Goal: Task Accomplishment & Management: Use online tool/utility

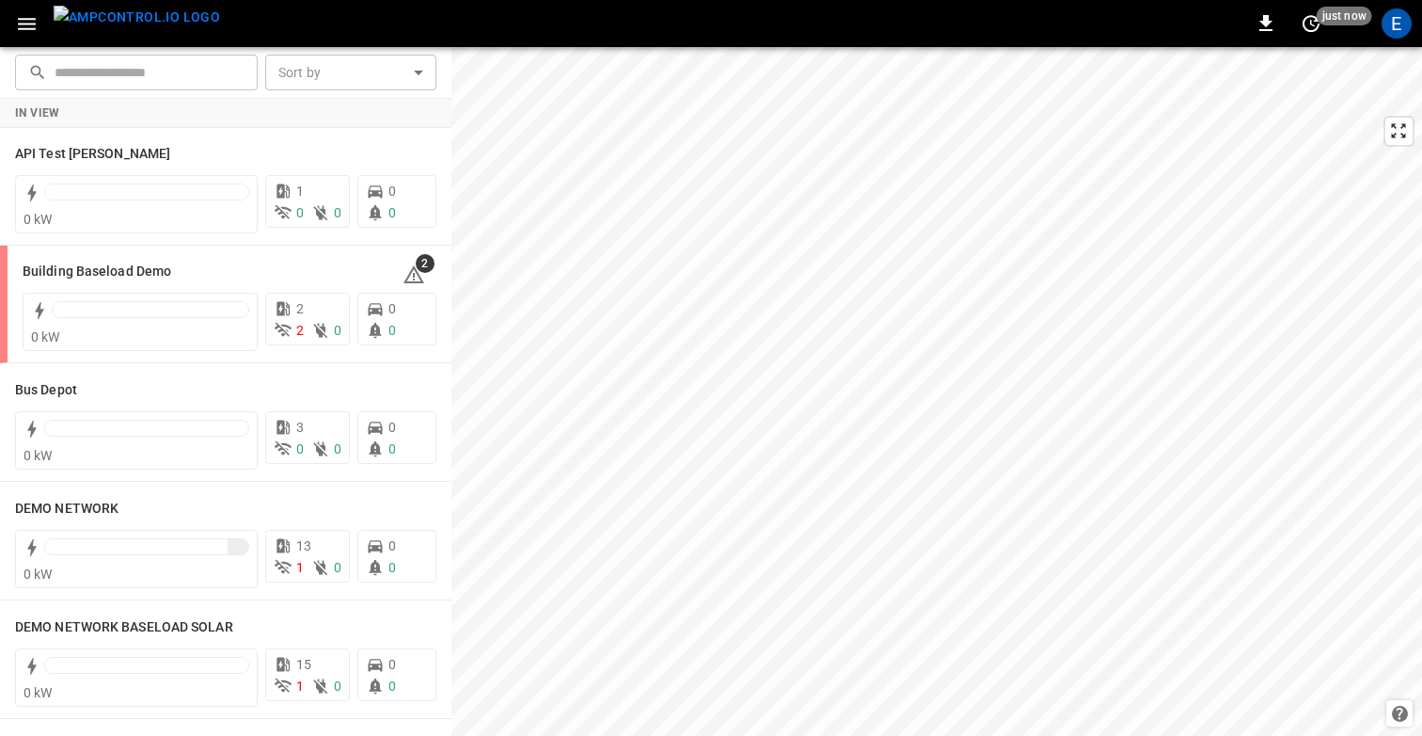
click at [25, 20] on icon "button" at bounding box center [27, 24] width 24 height 24
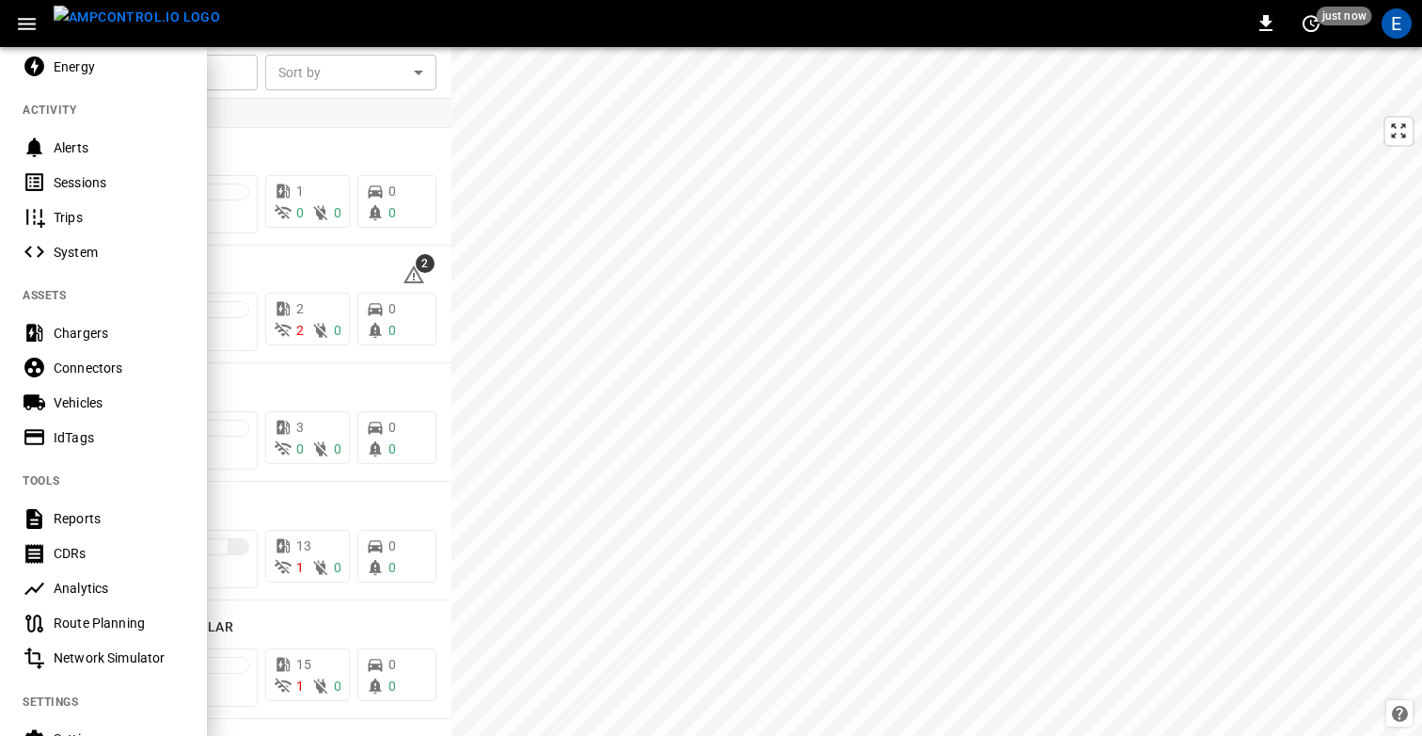
scroll to position [457, 0]
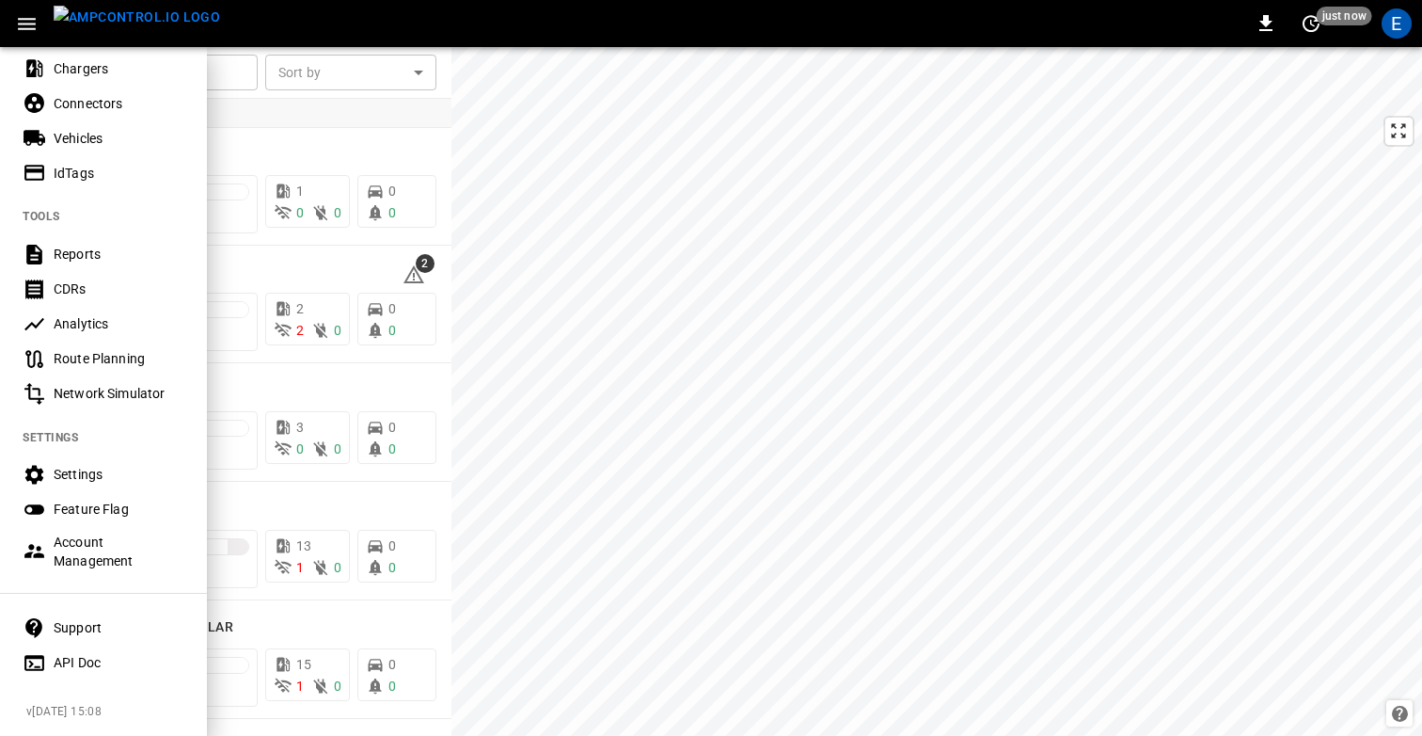
click at [84, 476] on div "Settings" at bounding box center [119, 474] width 131 height 19
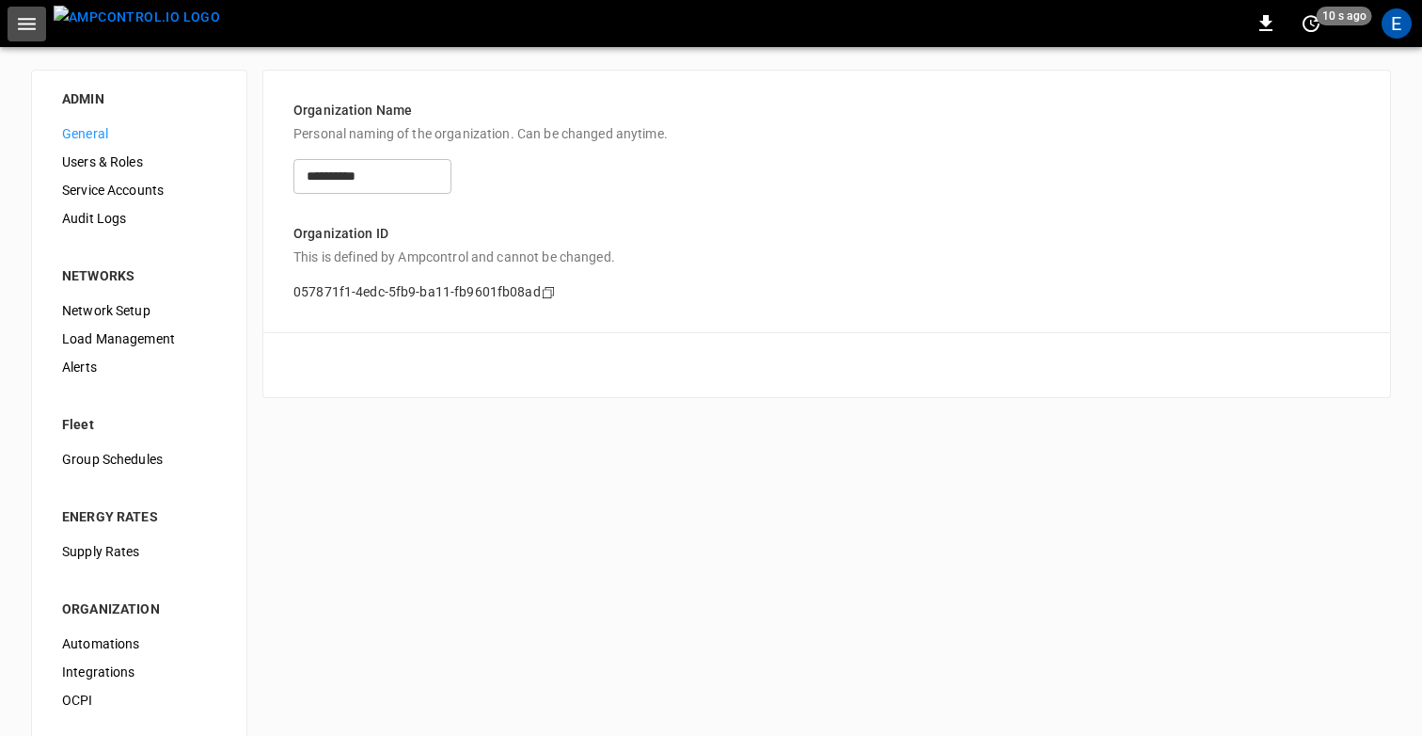
click at [24, 21] on icon "button" at bounding box center [27, 24] width 24 height 24
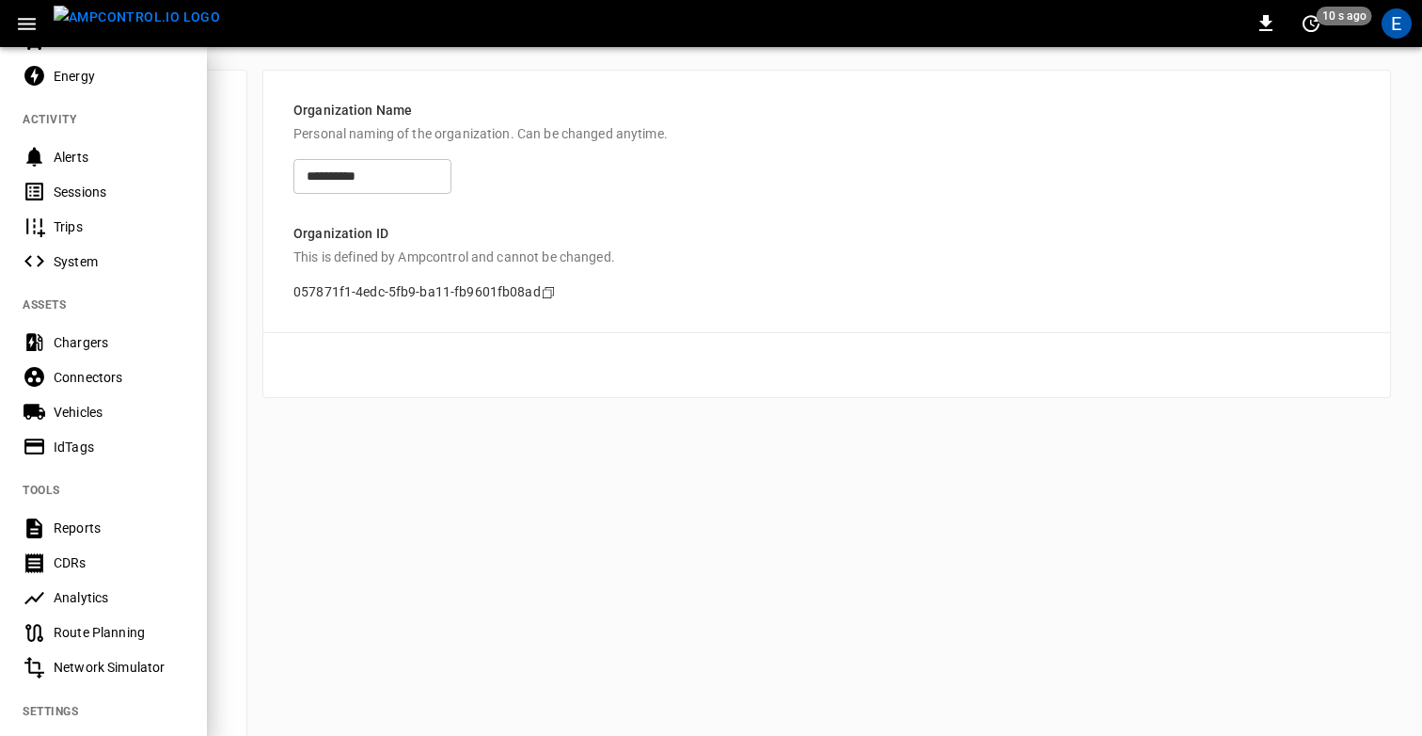
scroll to position [209, 0]
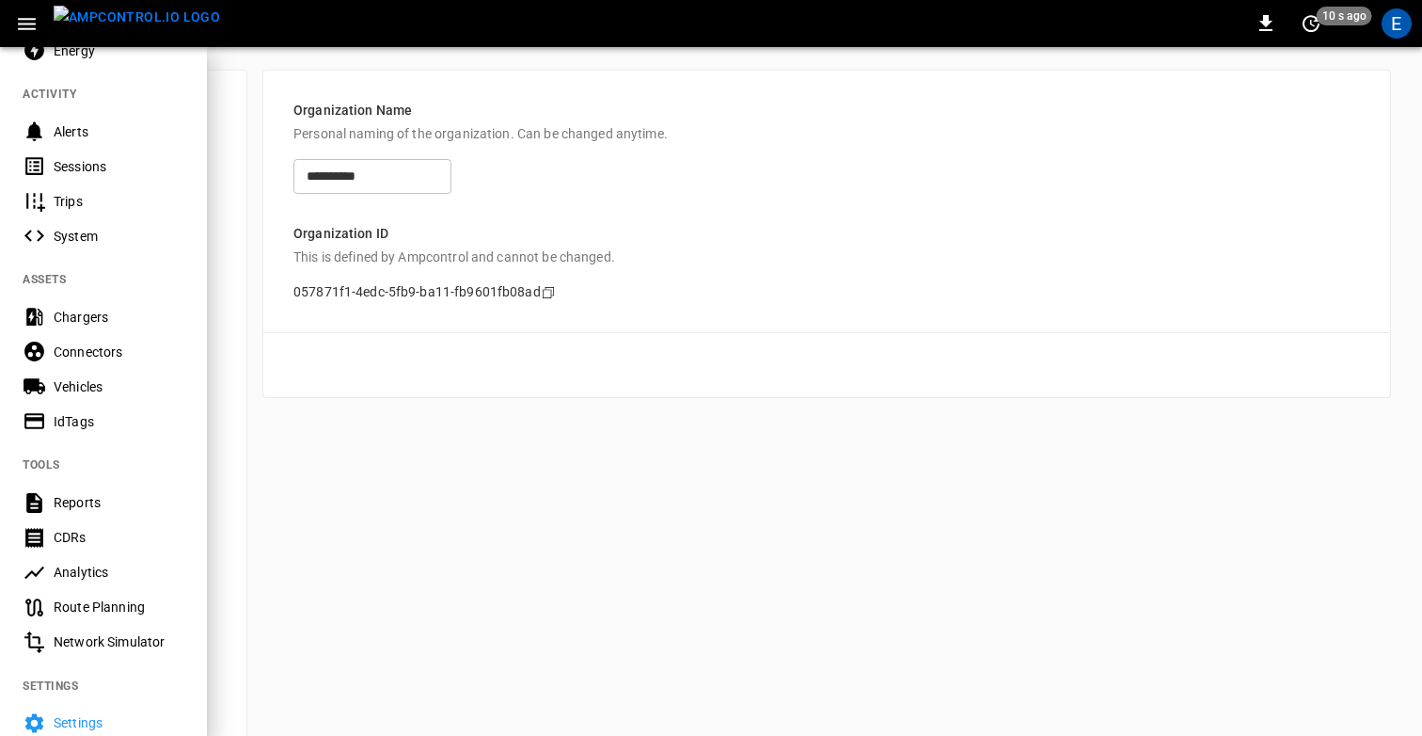
click at [71, 603] on div "Route Planning" at bounding box center [119, 606] width 131 height 19
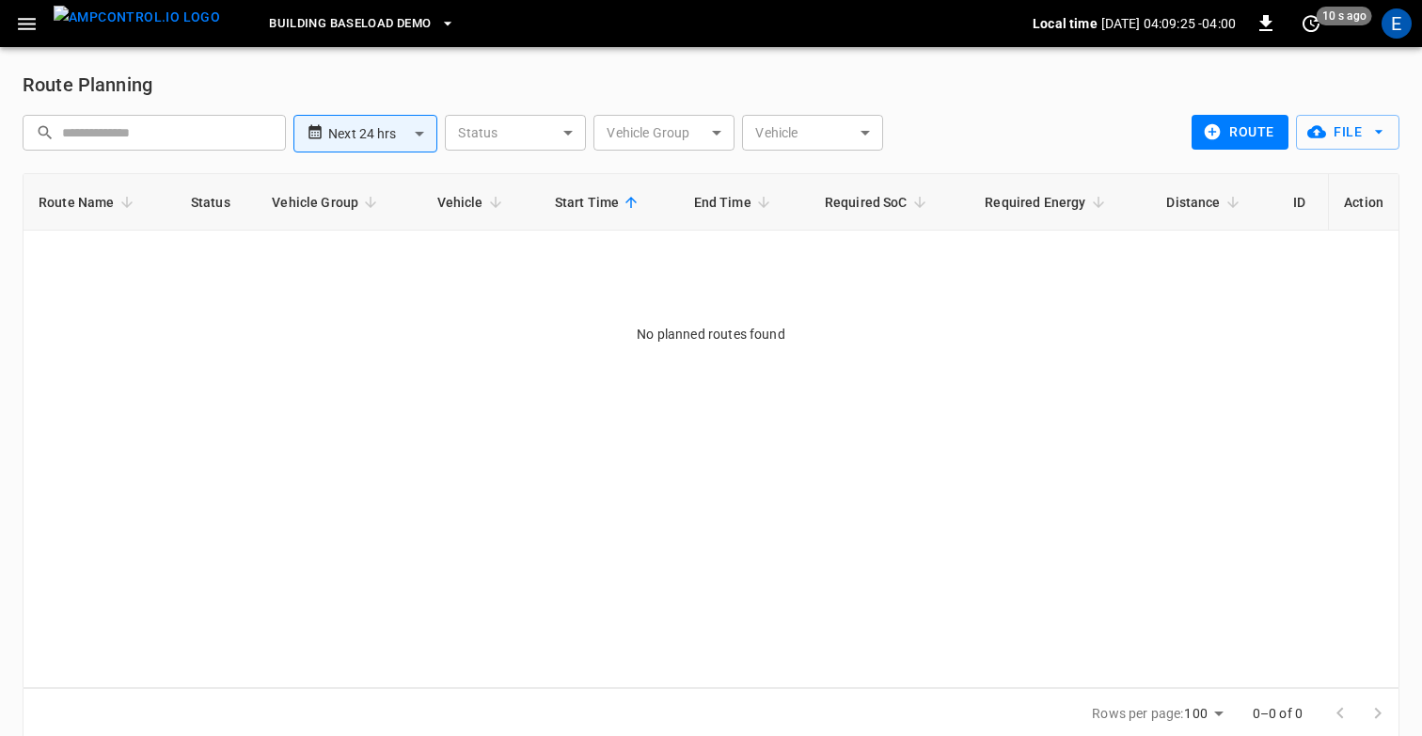
click at [1263, 129] on button "route" at bounding box center [1240, 132] width 97 height 35
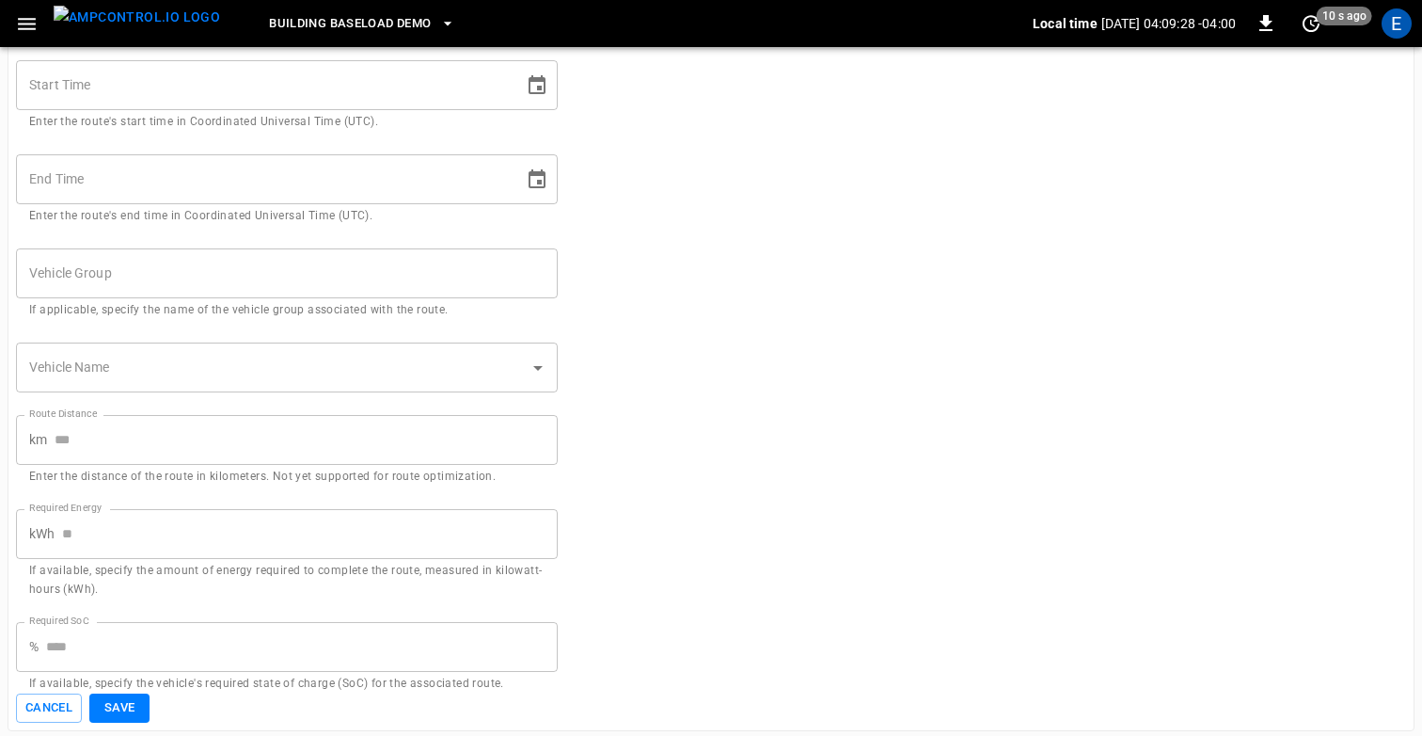
scroll to position [136, 0]
click at [755, 346] on form "External Route ID External Route ID If available, add the unique identifier you…" at bounding box center [711, 330] width 1390 height 779
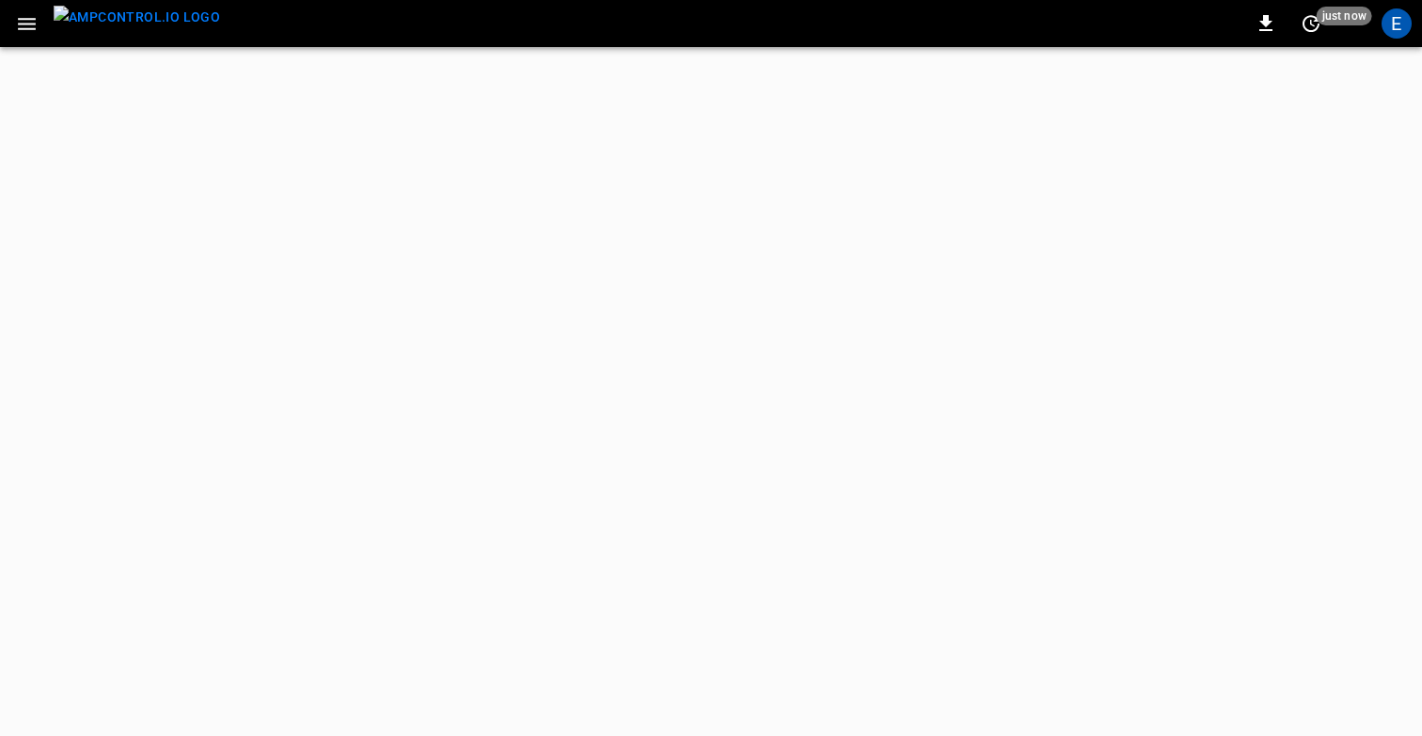
click at [25, 15] on icon "button" at bounding box center [27, 24] width 24 height 24
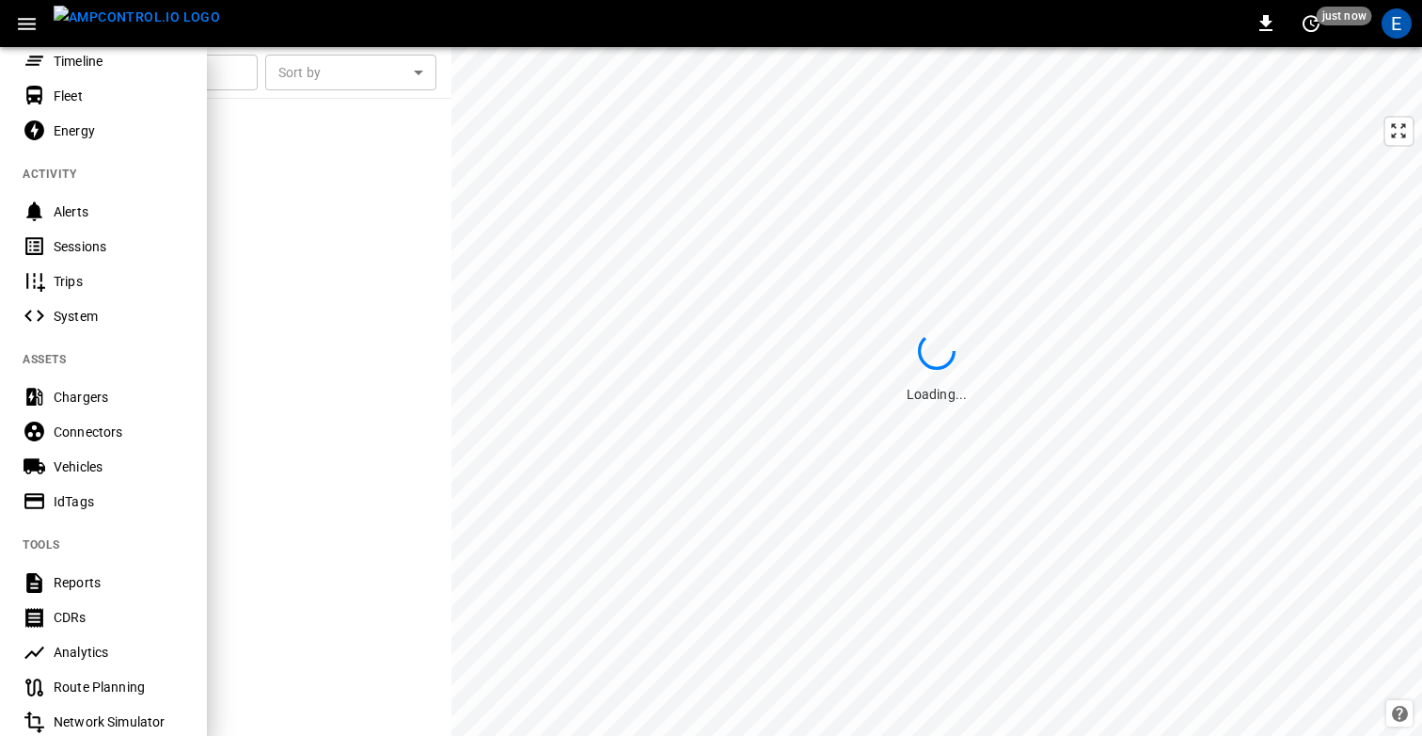
scroll to position [457, 0]
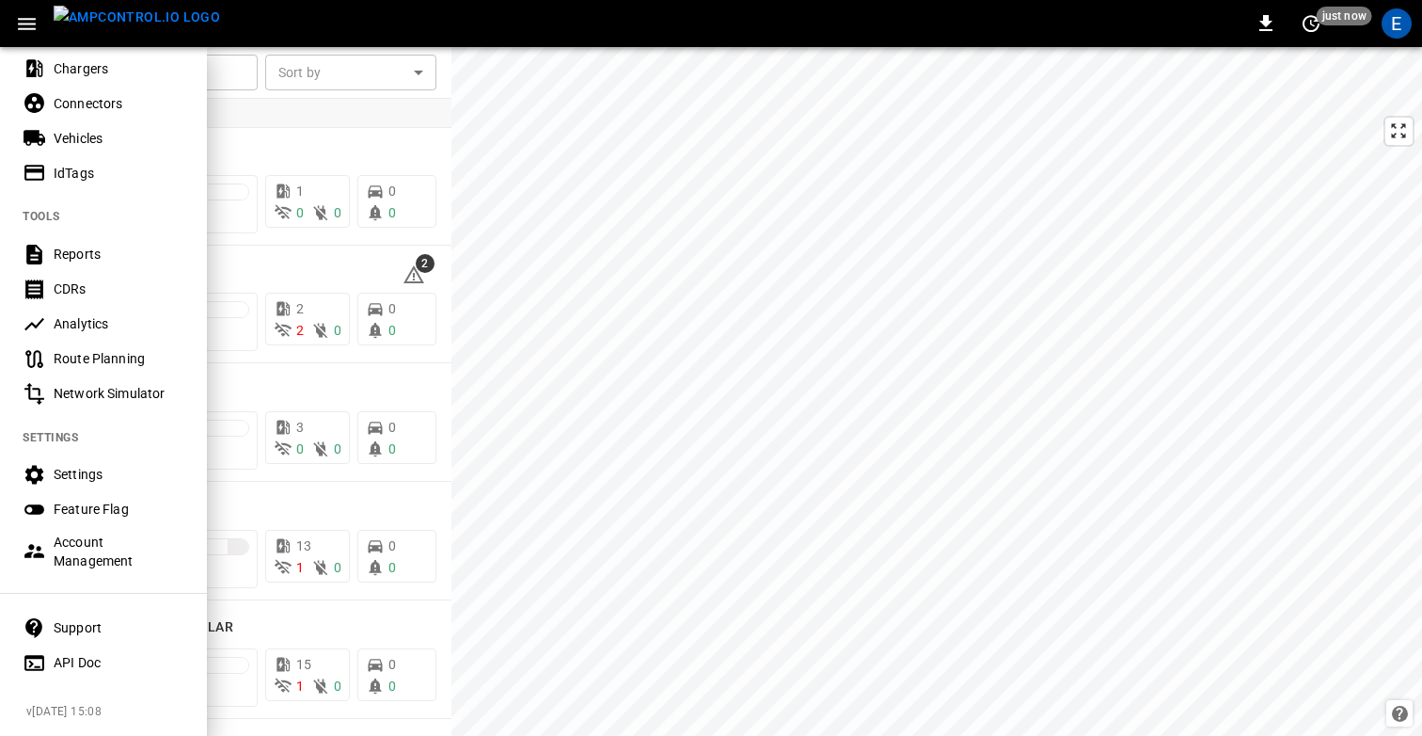
click at [86, 542] on div "Account Management" at bounding box center [119, 551] width 131 height 38
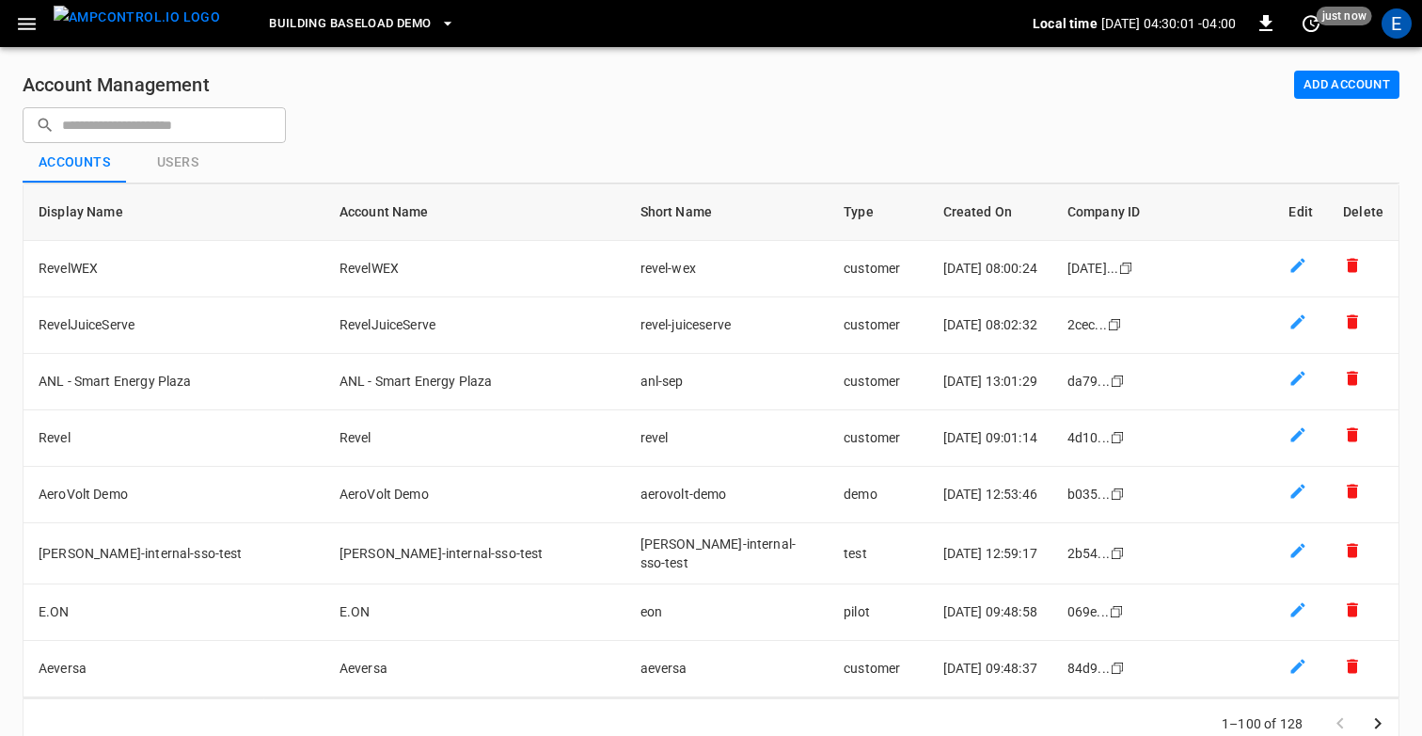
click at [126, 125] on input "text" at bounding box center [167, 124] width 211 height 35
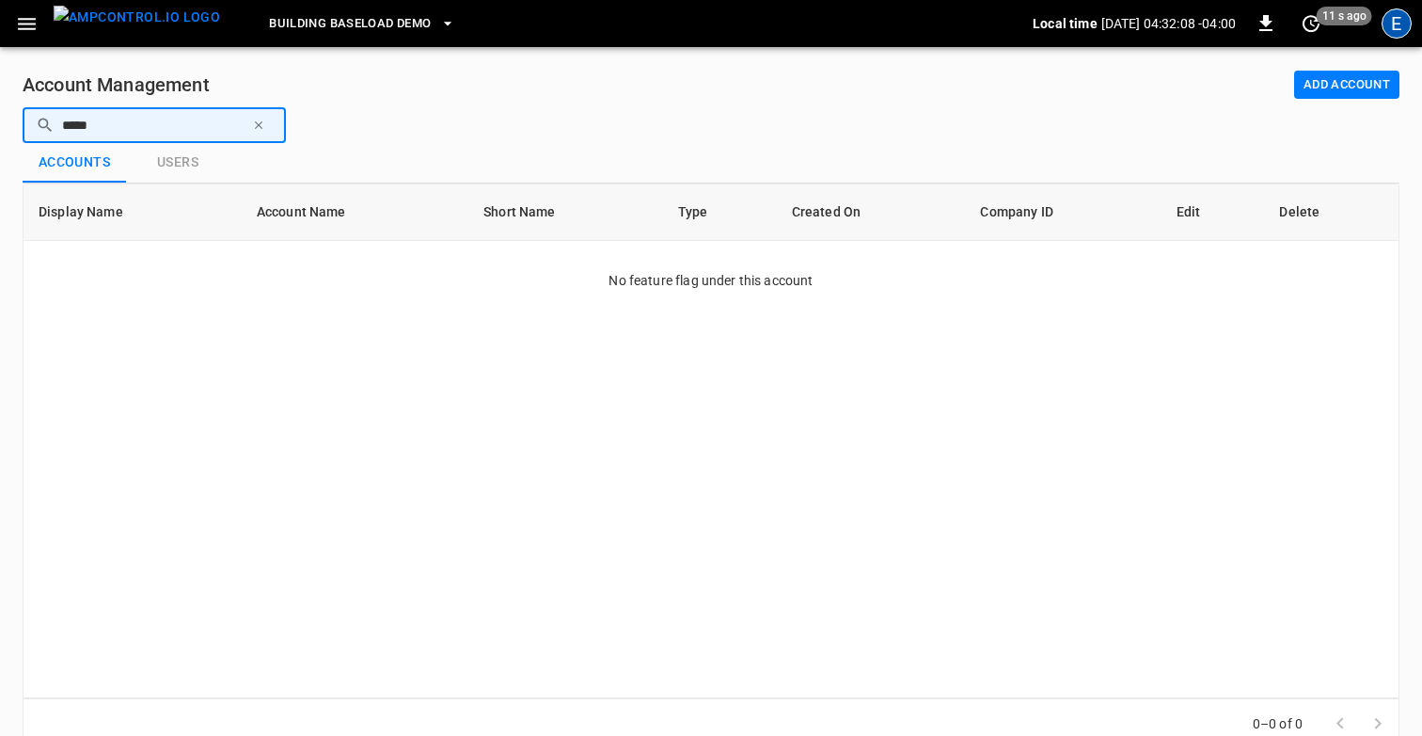
click at [1399, 24] on div "E" at bounding box center [1397, 23] width 30 height 30
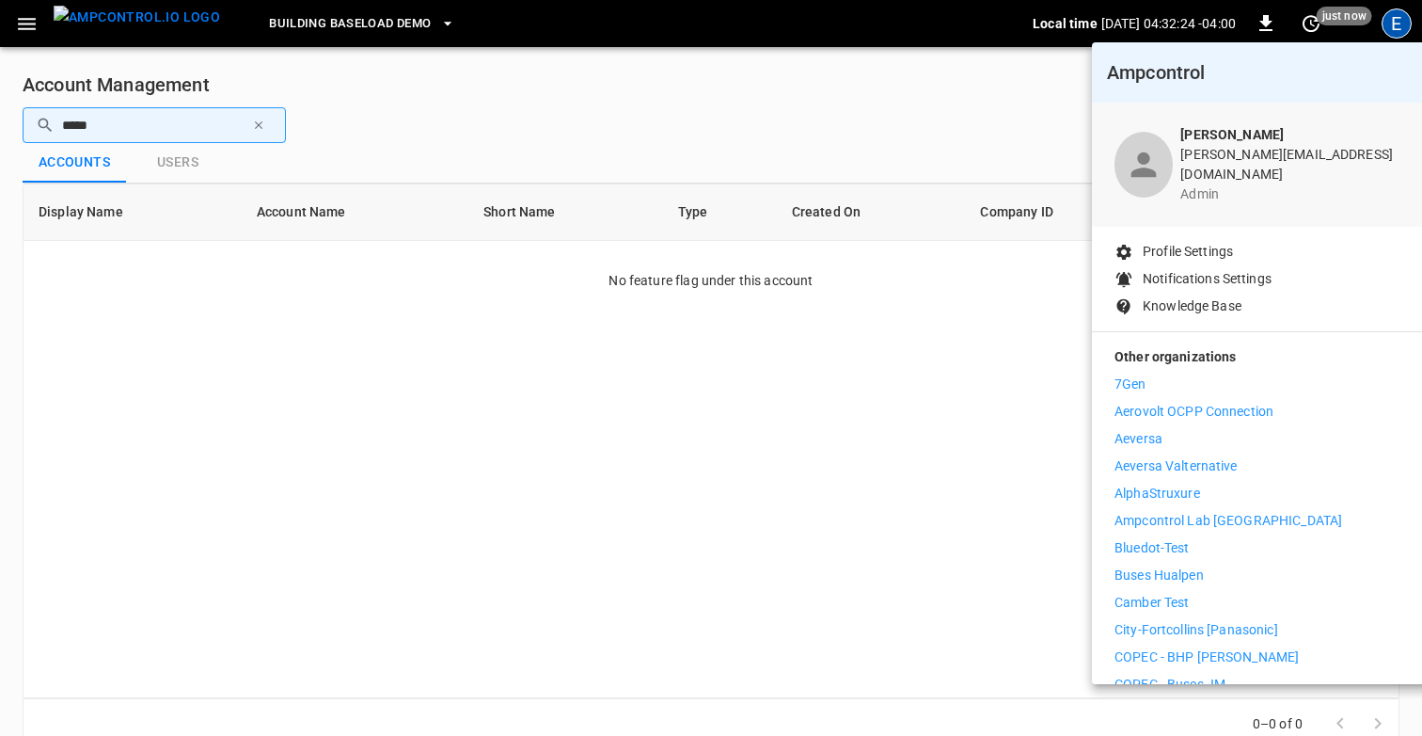
click at [73, 123] on div at bounding box center [711, 368] width 1422 height 736
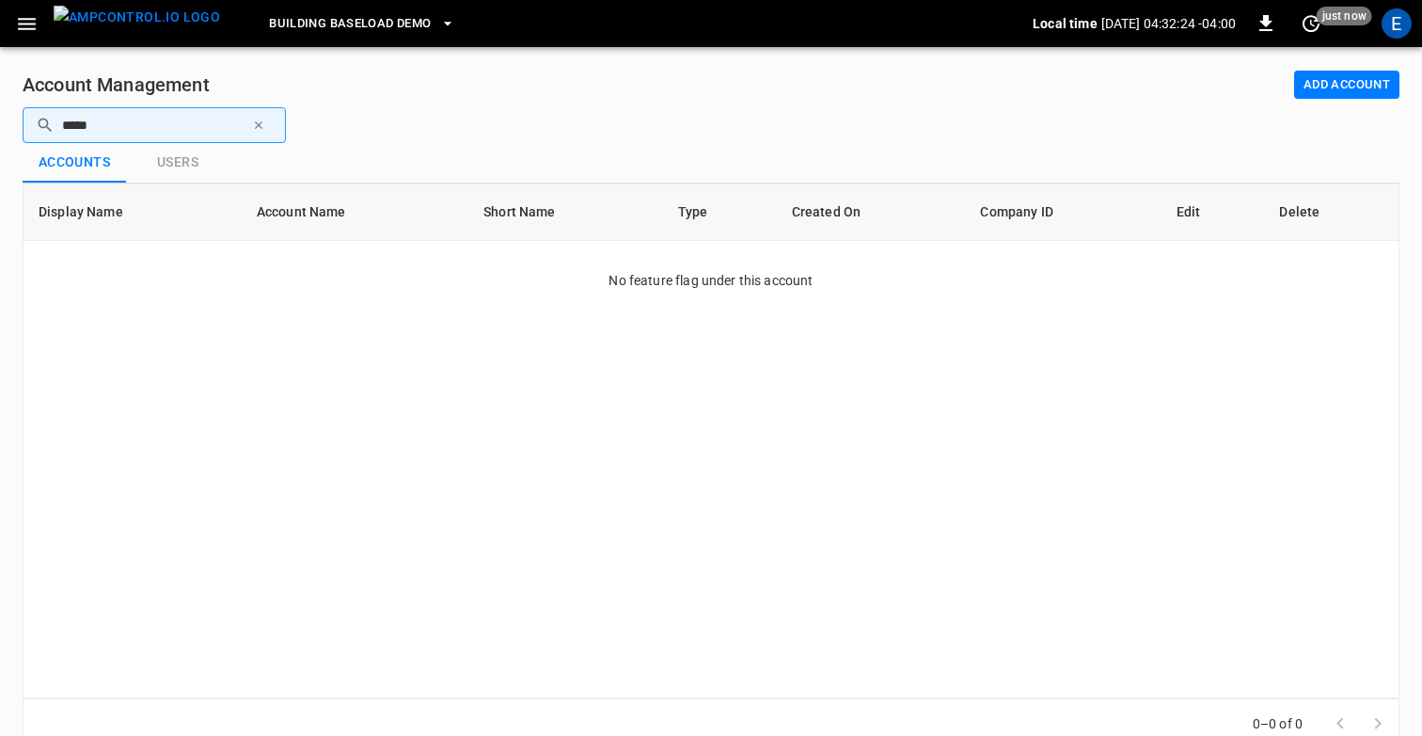
click at [73, 123] on div "Ampcontrol Elisa Bustos elisa@ampcontrol.io admin Profile Settings Notification…" at bounding box center [711, 370] width 1422 height 732
click at [103, 123] on input "*****" at bounding box center [153, 124] width 183 height 35
paste input "**********"
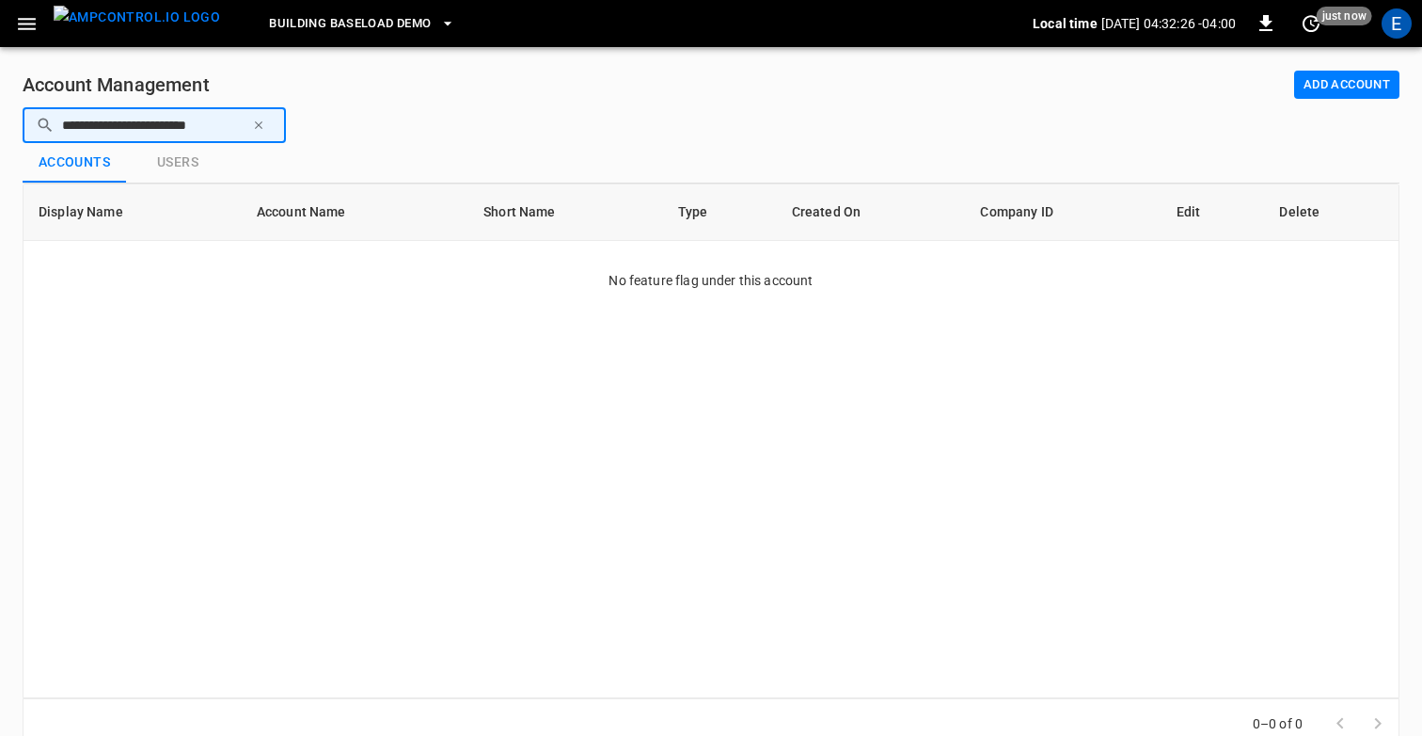
type input "**********"
click at [256, 127] on icon "button" at bounding box center [259, 125] width 8 height 8
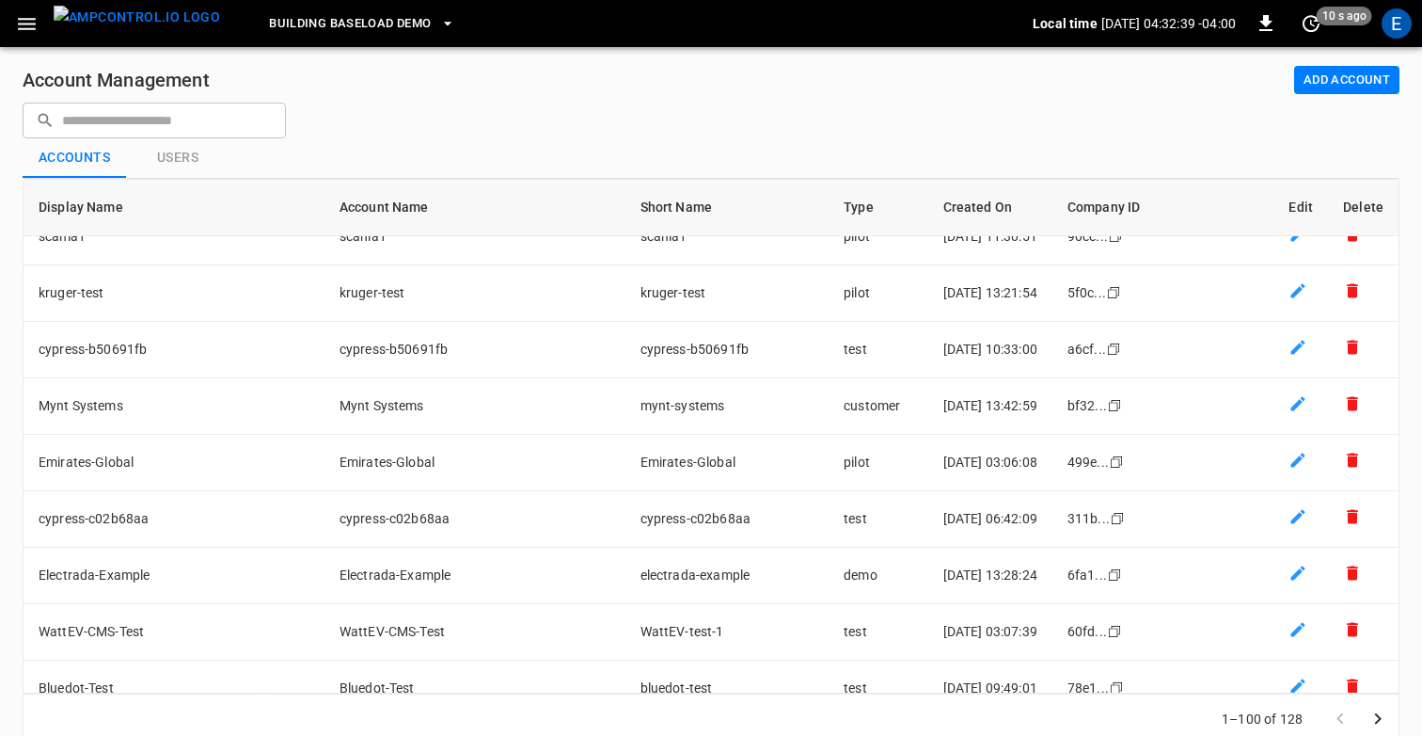
scroll to position [36, 0]
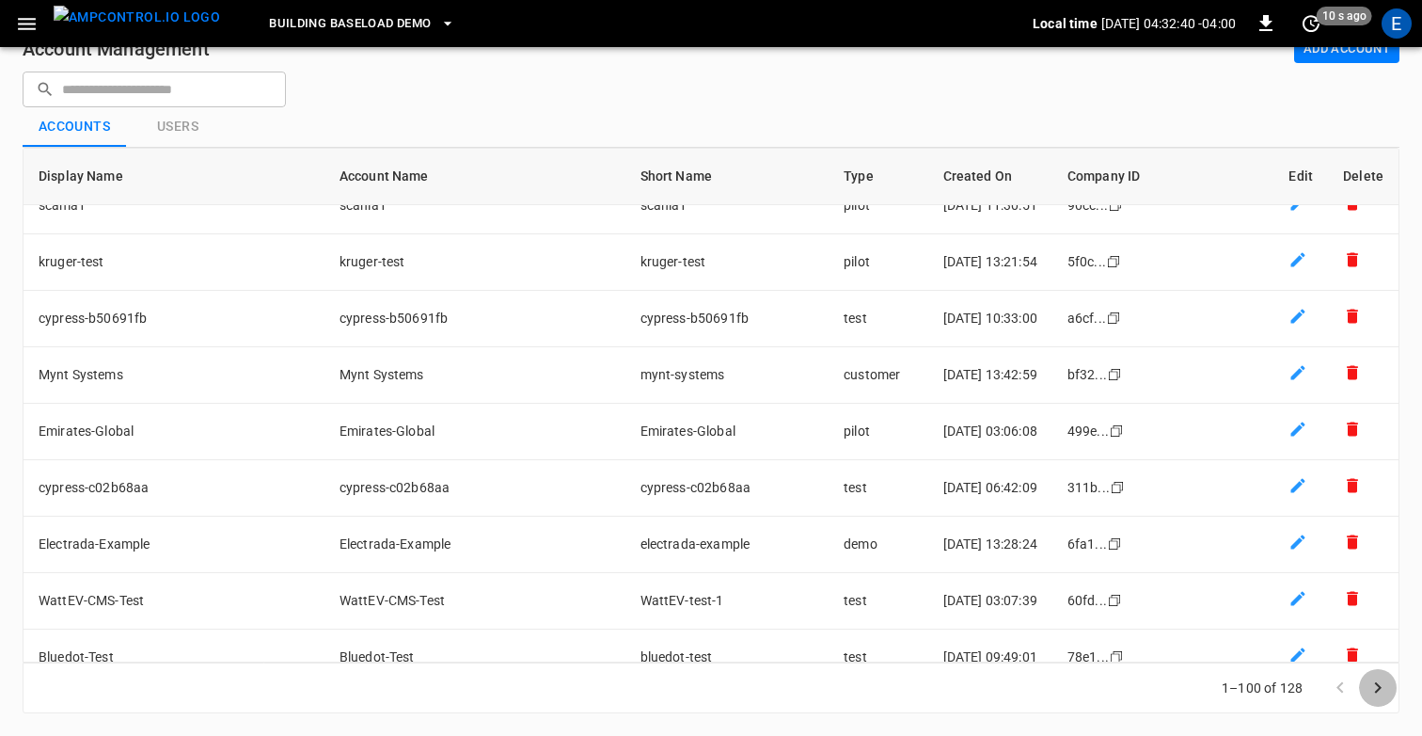
click at [1385, 687] on icon "Go to next page" at bounding box center [1378, 687] width 23 height 23
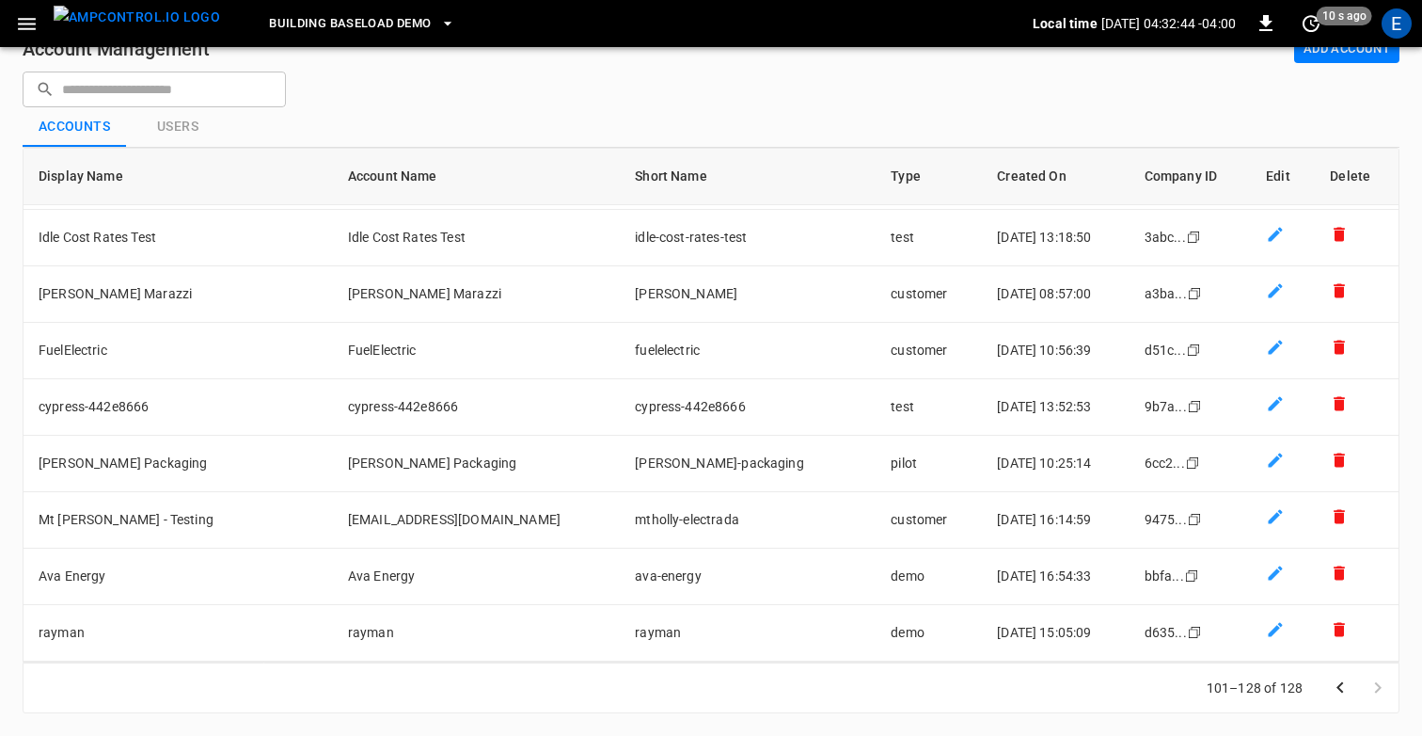
scroll to position [1123, 0]
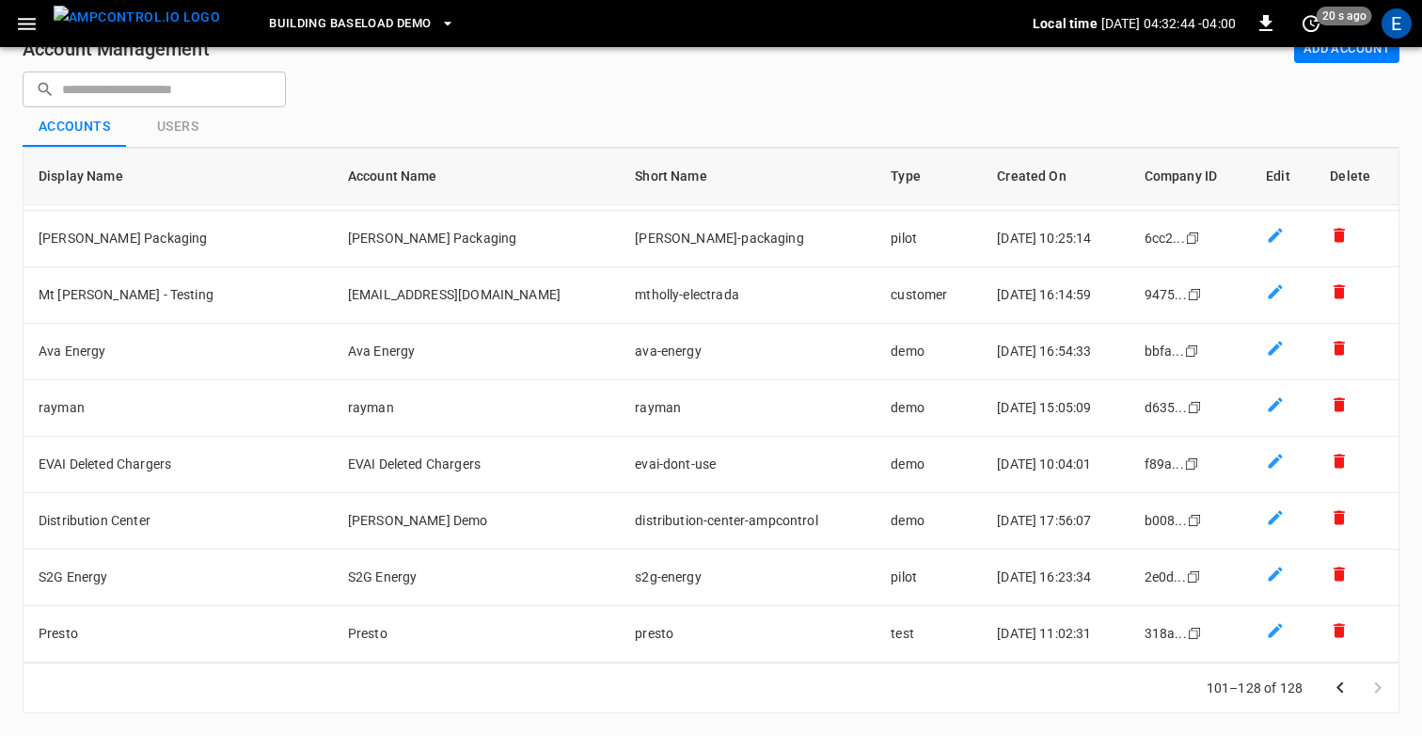
click at [1058, 31] on p "Local time" at bounding box center [1065, 23] width 65 height 19
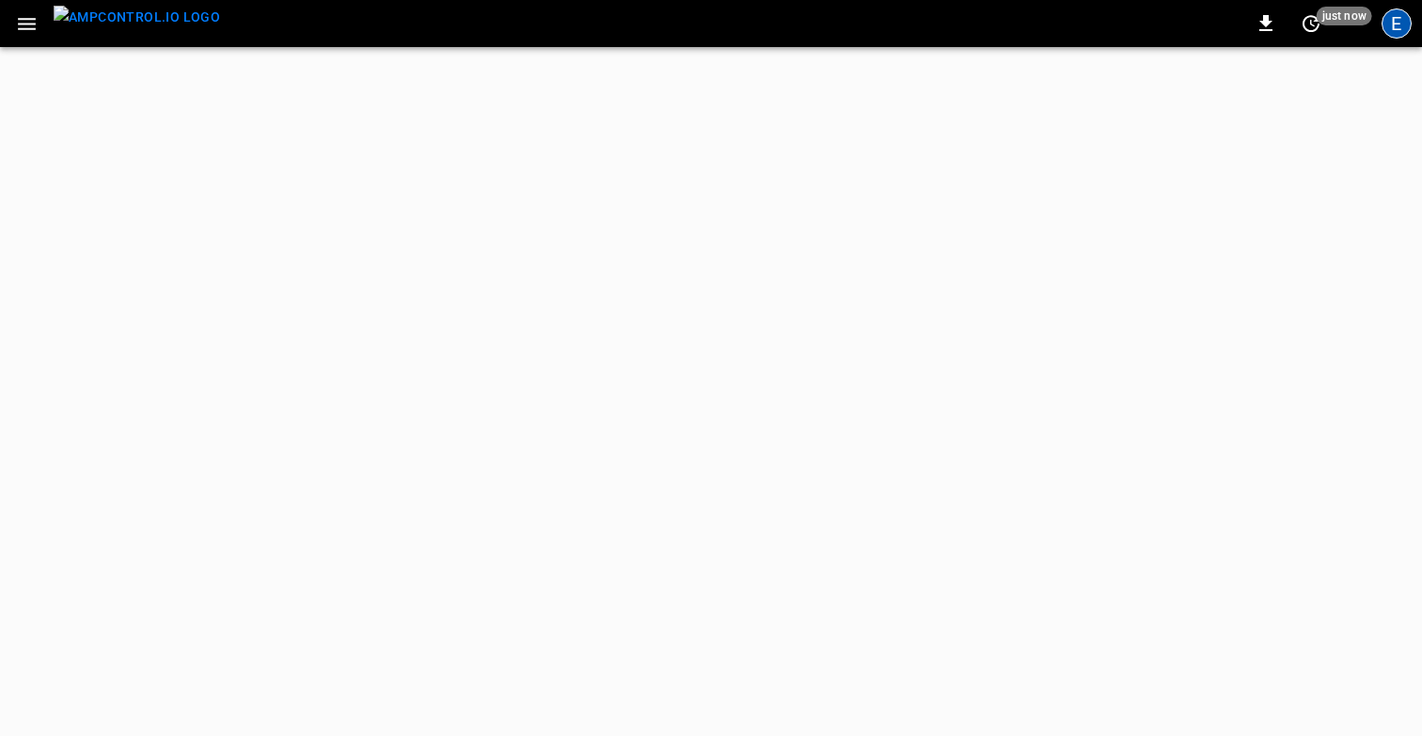
click at [1390, 29] on div "E" at bounding box center [1397, 23] width 30 height 30
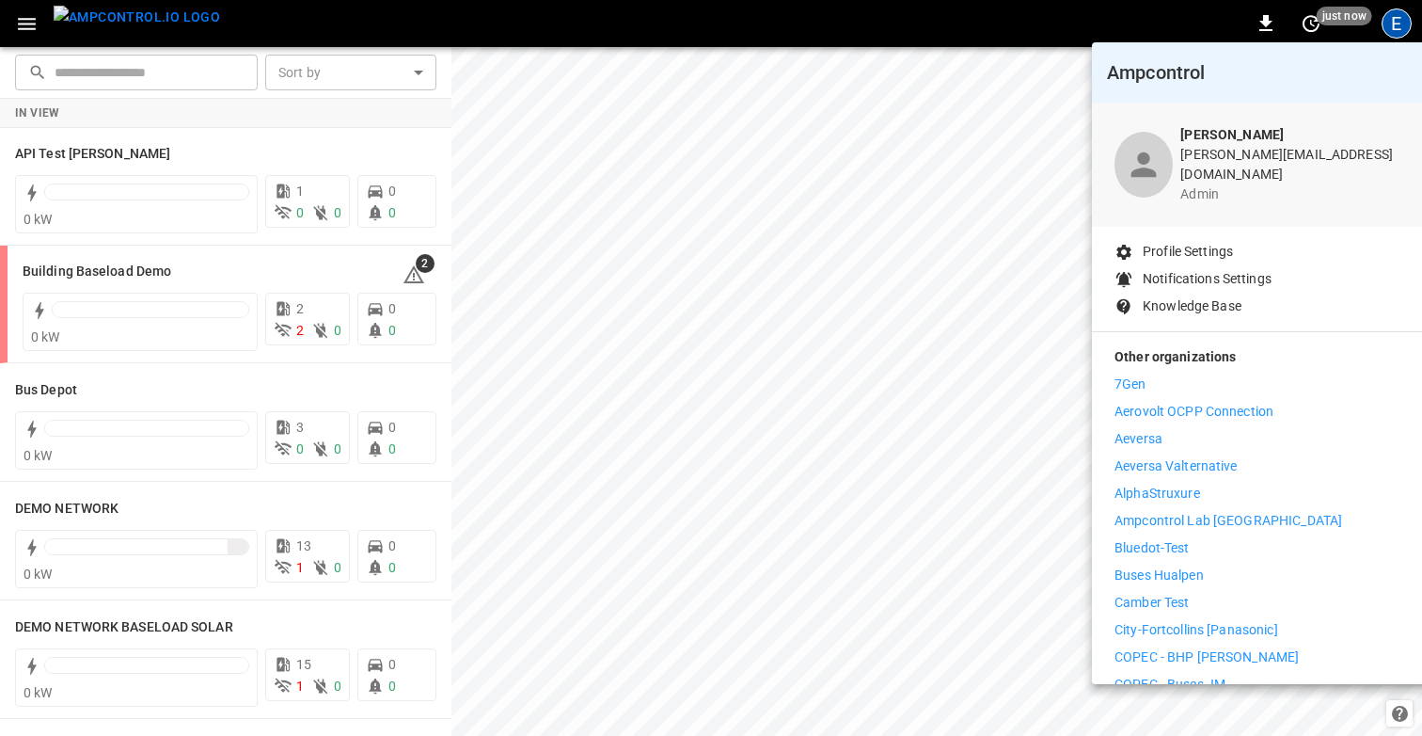
click at [1201, 511] on p "Ampcontrol Lab [GEOGRAPHIC_DATA]" at bounding box center [1229, 521] width 228 height 20
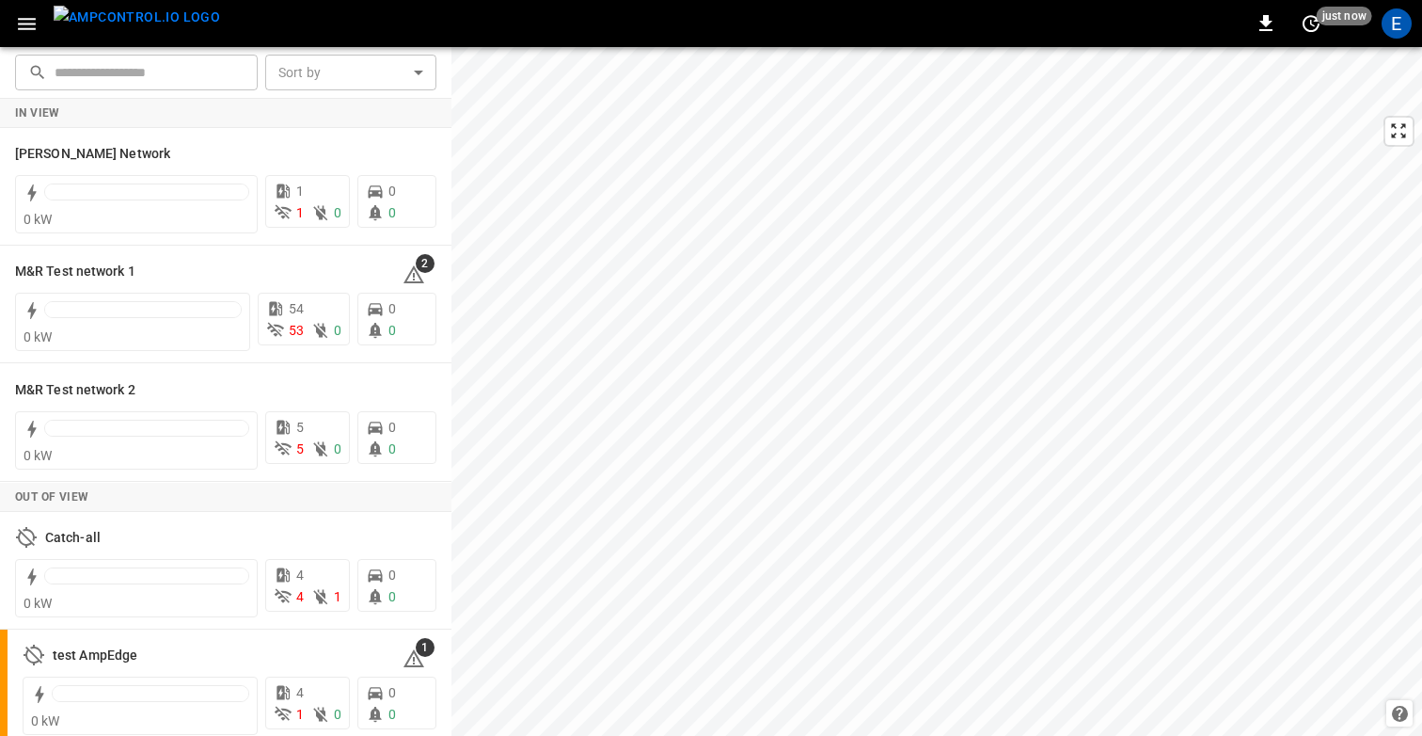
click at [25, 23] on icon "button" at bounding box center [27, 24] width 18 height 12
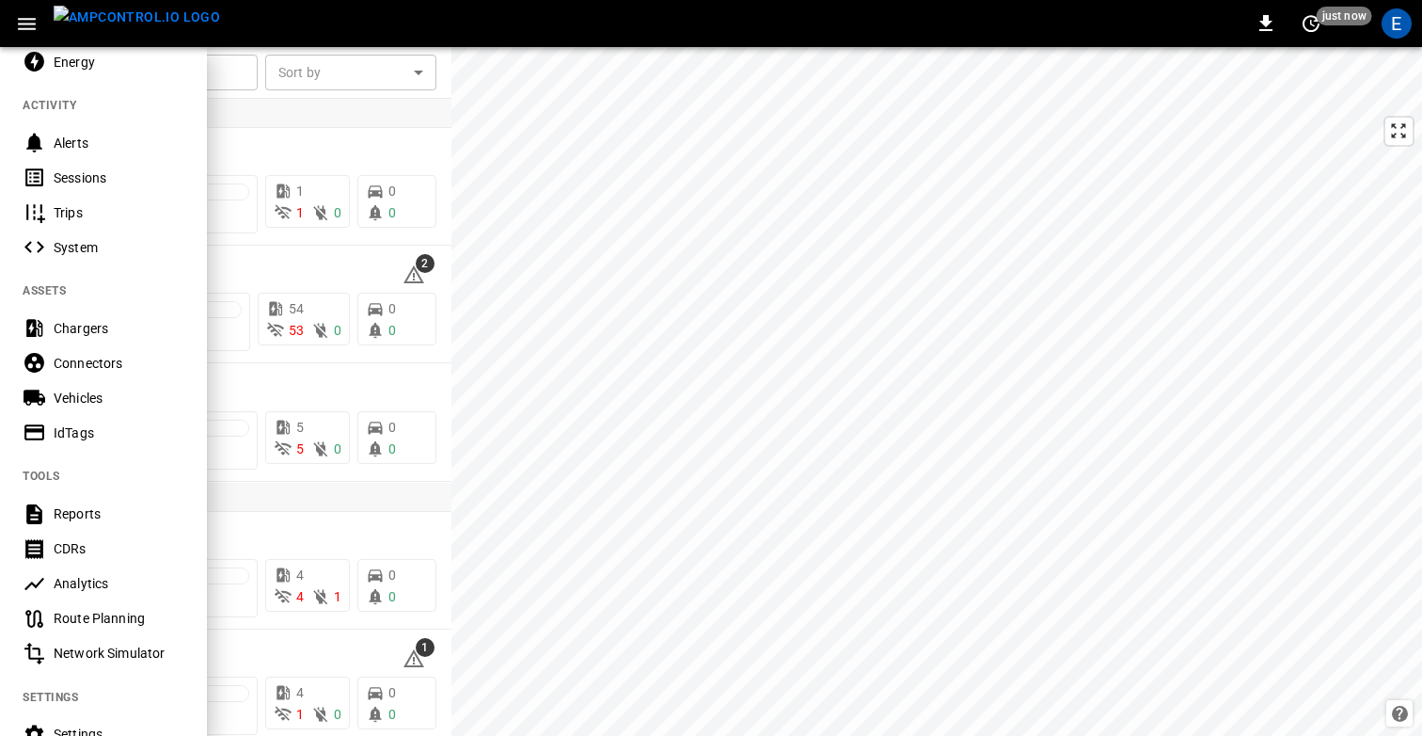
scroll to position [161, 0]
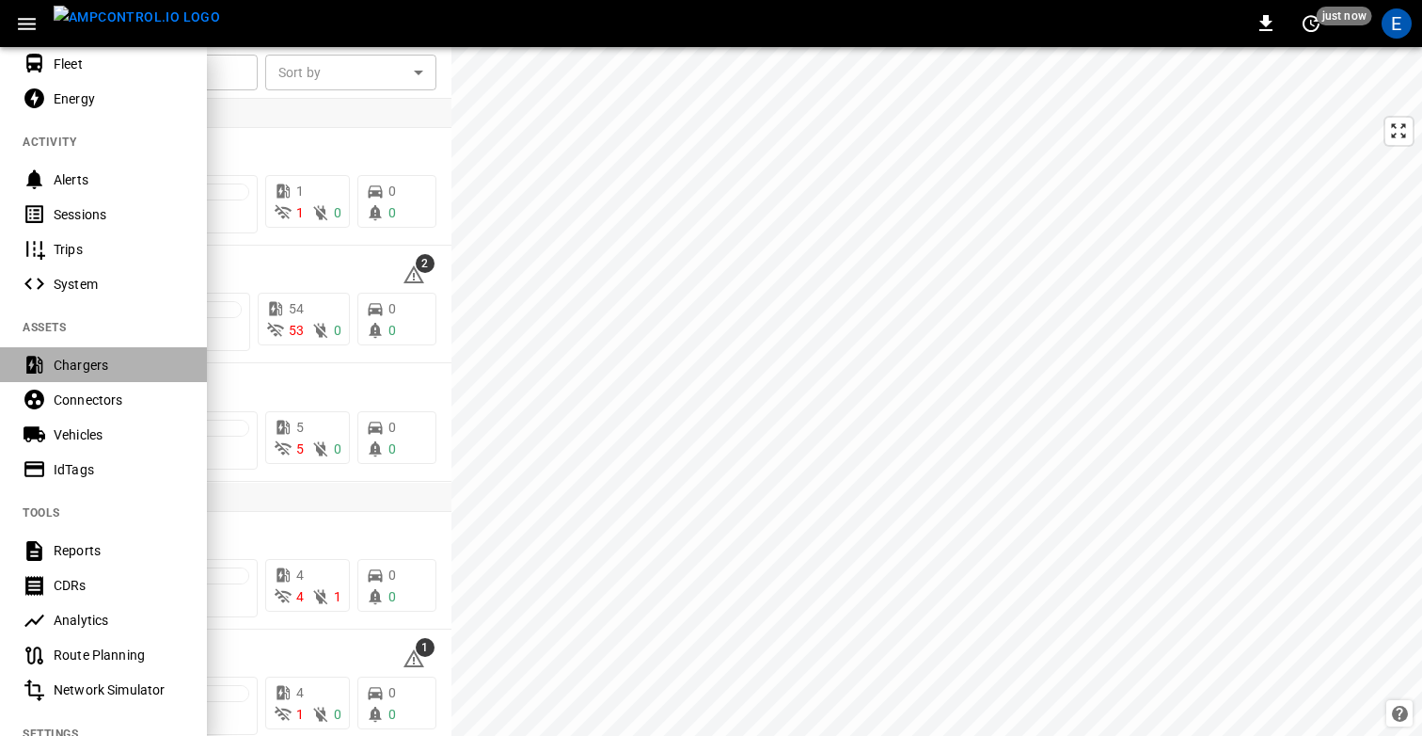
click at [97, 365] on div "Chargers" at bounding box center [119, 365] width 131 height 19
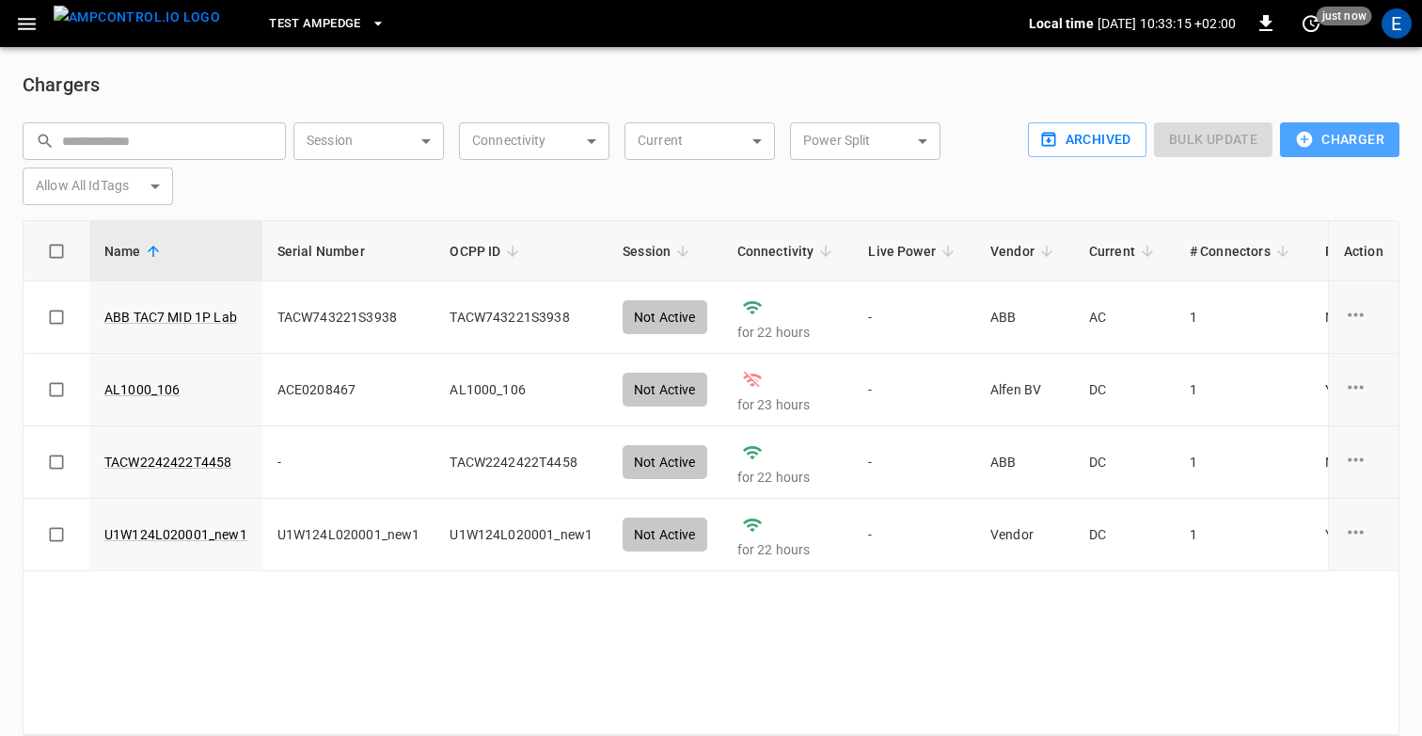
click at [1319, 143] on button "Charger" at bounding box center [1339, 139] width 119 height 35
click at [1198, 79] on div at bounding box center [711, 368] width 1422 height 736
click at [1249, 64] on div "Chargers ​ ​ Session ​ Session Connectivity ​ Connectivity Current ​ Current Po…" at bounding box center [711, 427] width 1422 height 761
